Goal: Task Accomplishment & Management: Use online tool/utility

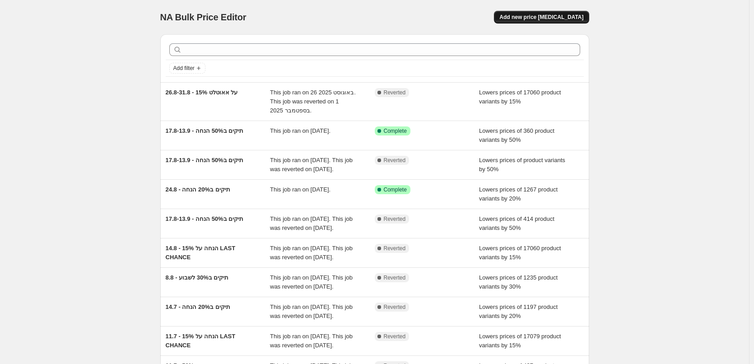
click at [527, 19] on span "Add new price [MEDICAL_DATA]" at bounding box center [542, 17] width 84 height 7
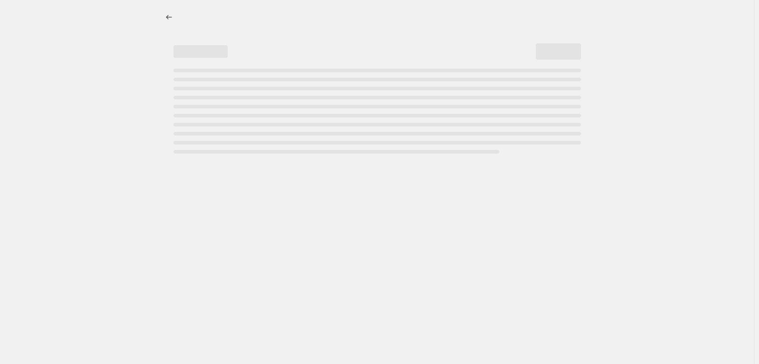
select select "percentage"
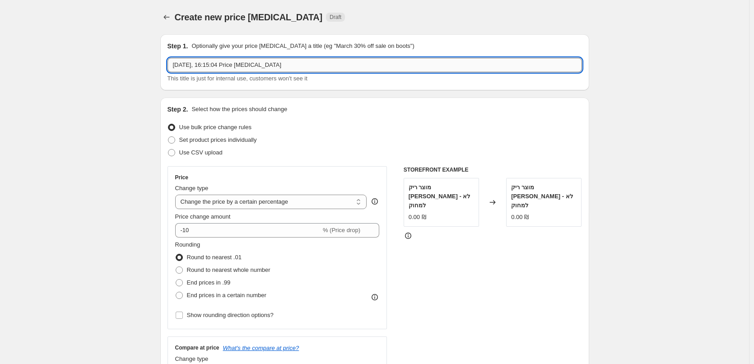
click at [229, 60] on input "[DATE], 16:15:04 Price [MEDICAL_DATA]" at bounding box center [375, 65] width 415 height 14
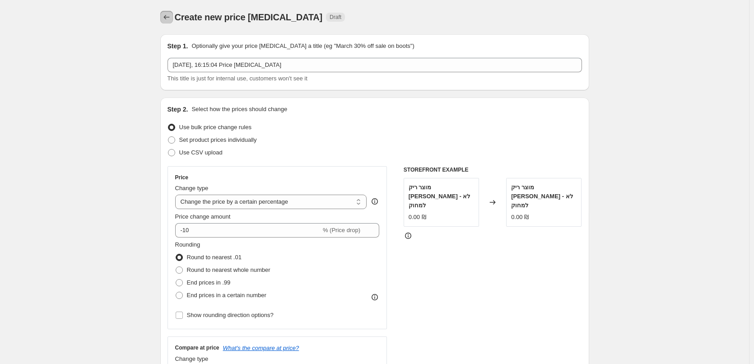
click at [166, 14] on icon "Price change jobs" at bounding box center [166, 17] width 9 height 9
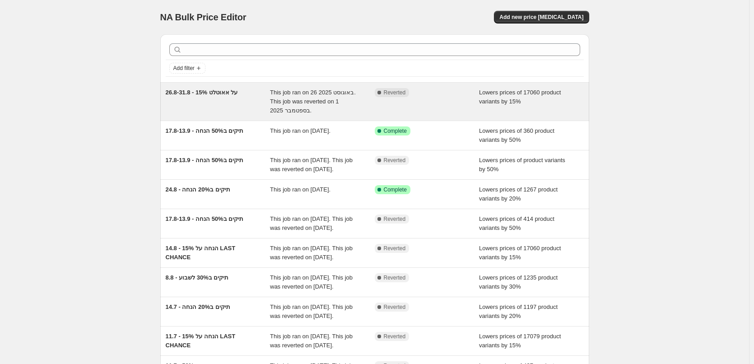
click at [244, 112] on div "26.8-31.8 - 15% על אאוטלט" at bounding box center [218, 101] width 105 height 27
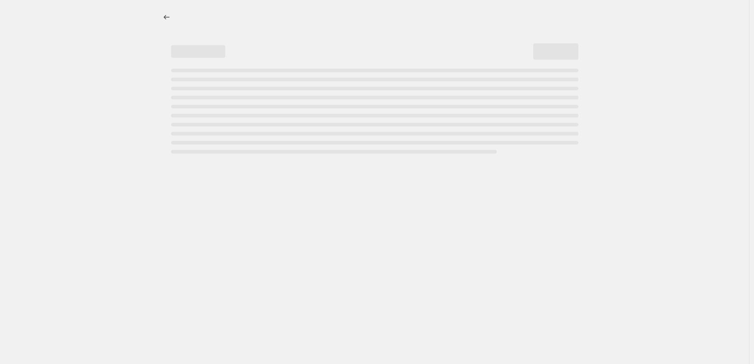
select select "percentage"
select select "collection"
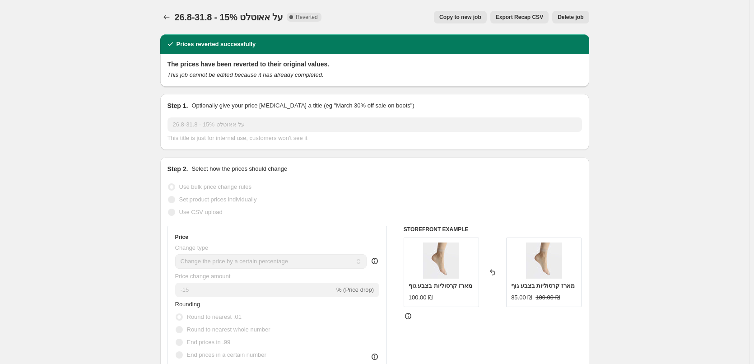
click at [487, 11] on button "Copy to new job" at bounding box center [460, 17] width 53 height 13
select select "percentage"
select select "collection"
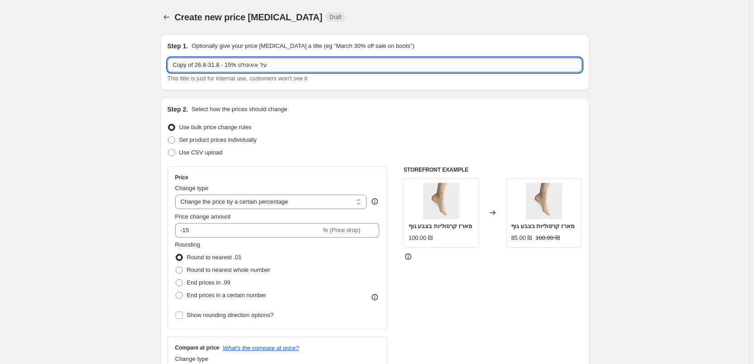
click at [239, 63] on input "Copy of 26.8-31.8 - 15% על אאוטלט" at bounding box center [375, 65] width 415 height 14
click at [239, 62] on input "Copy of 26.8-31.8 - 15% על אאוטלט" at bounding box center [375, 65] width 415 height 14
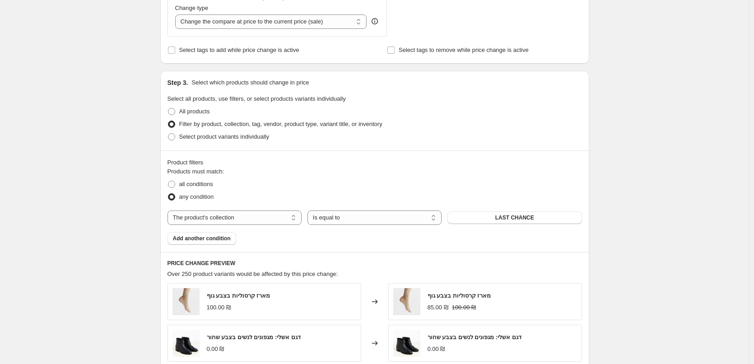
scroll to position [361, 0]
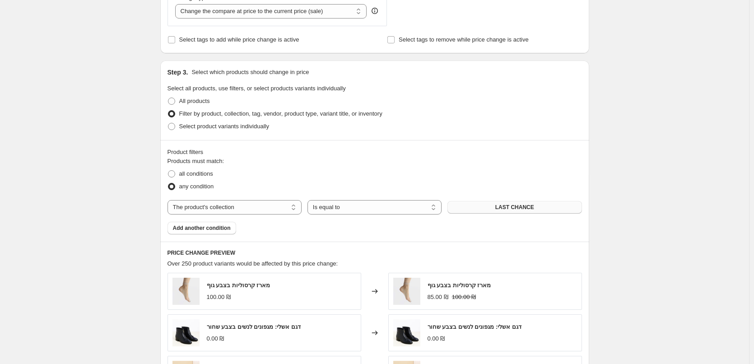
type input "16.9 - [PERSON_NAME]"
click at [500, 201] on button "LAST CHANCE" at bounding box center [515, 207] width 134 height 13
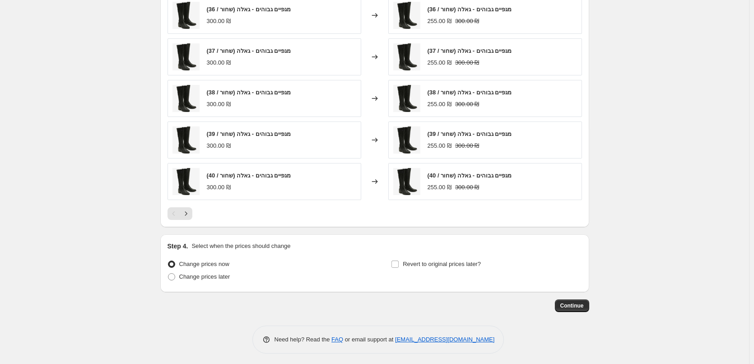
scroll to position [641, 0]
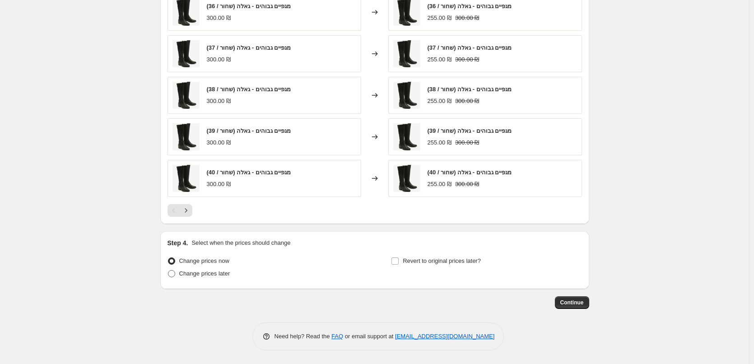
click at [211, 277] on span "Change prices later" at bounding box center [204, 273] width 51 height 9
click at [169, 271] on input "Change prices later" at bounding box center [168, 270] width 0 height 0
radio input "true"
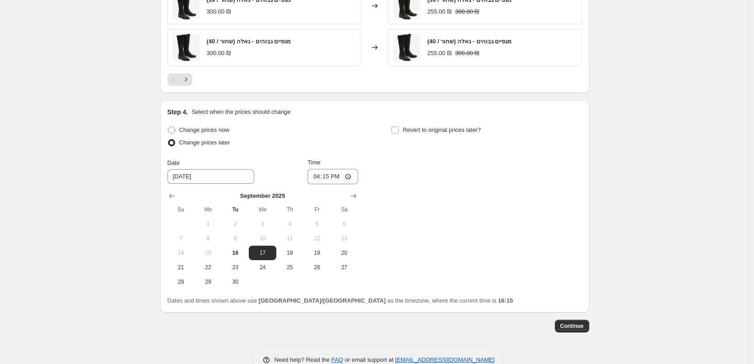
scroll to position [777, 0]
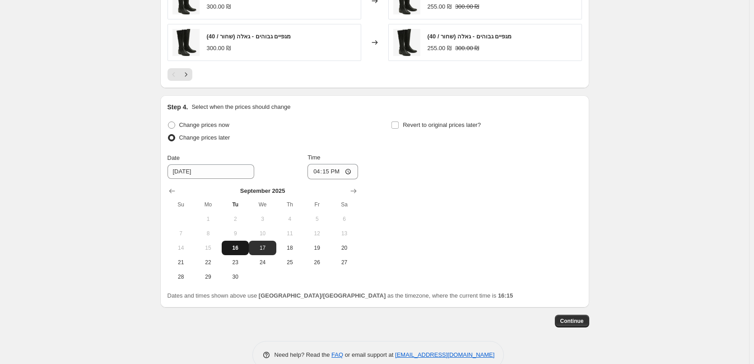
click at [235, 251] on span "16" at bounding box center [235, 247] width 20 height 7
type input "[DATE]"
click at [340, 170] on input "16:15" at bounding box center [333, 171] width 51 height 15
click at [332, 171] on input "16:15" at bounding box center [333, 171] width 51 height 15
type input "19:45"
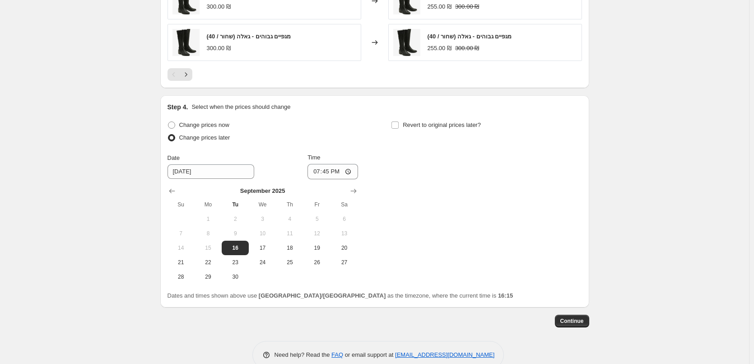
click at [581, 323] on span "Continue" at bounding box center [572, 321] width 23 height 7
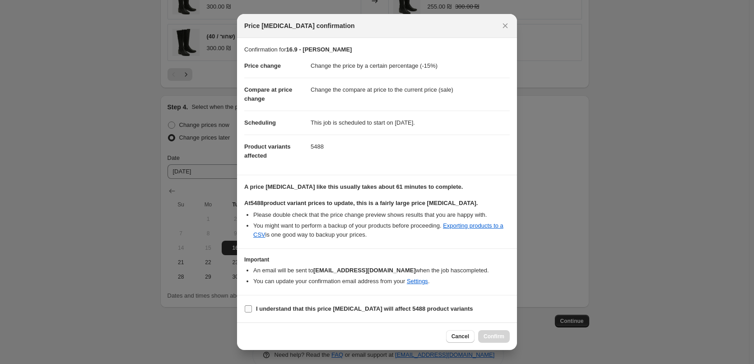
click at [251, 311] on input "I understand that this price [MEDICAL_DATA] will affect 5488 product variants" at bounding box center [248, 308] width 7 height 7
checkbox input "true"
click at [497, 334] on span "Confirm" at bounding box center [494, 336] width 21 height 7
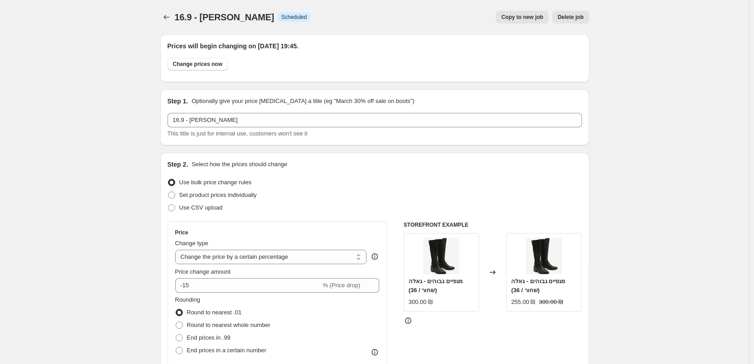
click at [166, 10] on div "16.9 - [PERSON_NAME]. This page is ready 16.9 - נייט סייל Info Scheduled Copy t…" at bounding box center [374, 17] width 429 height 34
click at [168, 10] on div "16.9 - [PERSON_NAME]. This page is ready 16.9 - נייט סייל Info Scheduled Copy t…" at bounding box center [374, 17] width 429 height 34
click at [169, 12] on button "Price change jobs" at bounding box center [166, 17] width 13 height 13
